Goal: Task Accomplishment & Management: Use online tool/utility

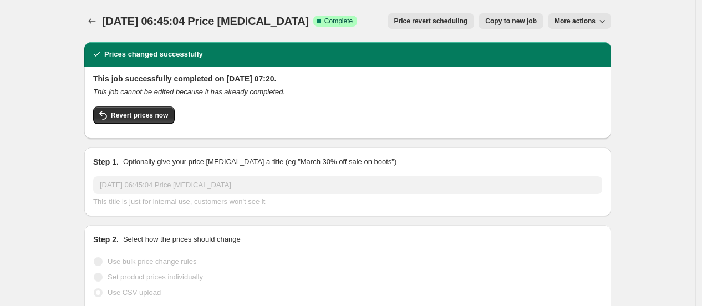
click at [580, 24] on span "More actions" at bounding box center [574, 21] width 41 height 9
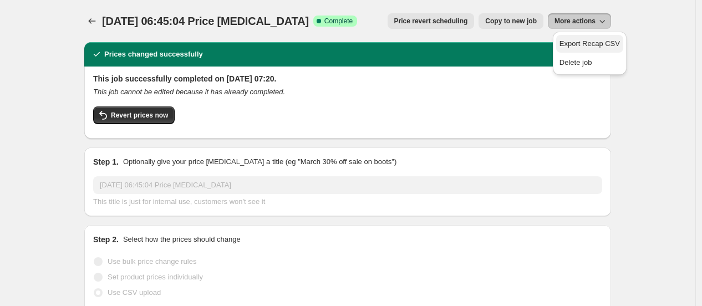
click at [599, 48] on span "Export Recap CSV" at bounding box center [589, 43] width 60 height 8
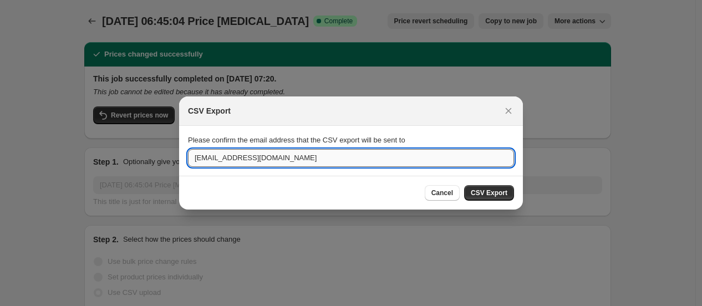
click at [275, 155] on input "customercare.india@xtep.com" at bounding box center [351, 158] width 326 height 18
click at [255, 158] on input "customercare.india@xtepindia.com" at bounding box center [351, 158] width 326 height 18
type input "customercare@xtepindia.com"
click at [495, 195] on span "CSV Export" at bounding box center [488, 192] width 37 height 9
